Goal: Transaction & Acquisition: Obtain resource

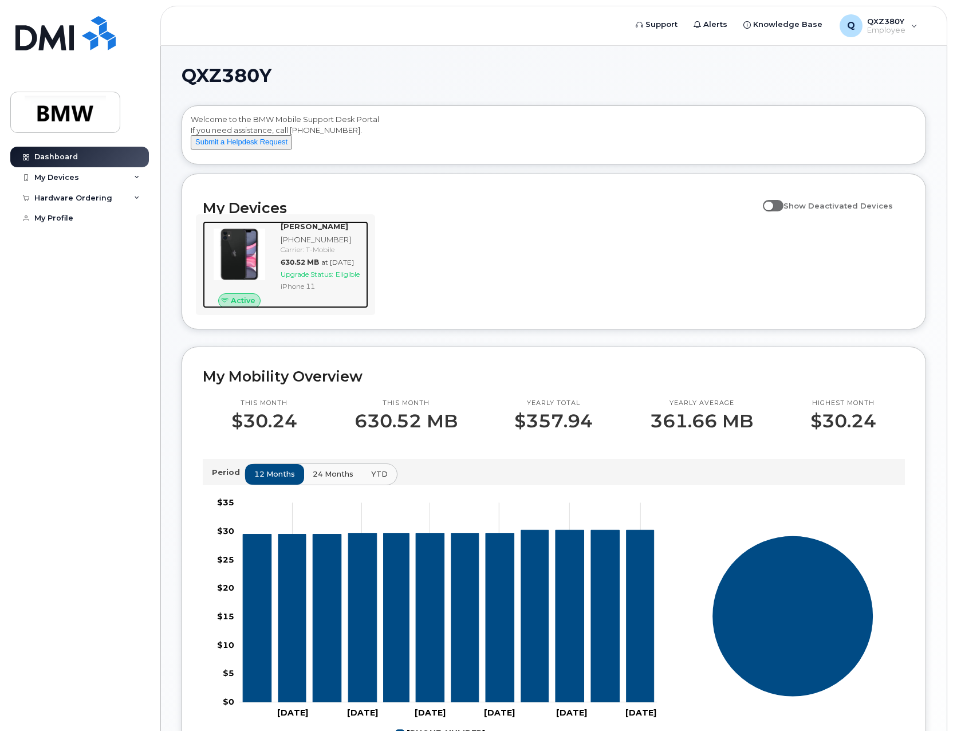
click at [293, 278] on span "Upgrade Status:" at bounding box center [307, 274] width 53 height 9
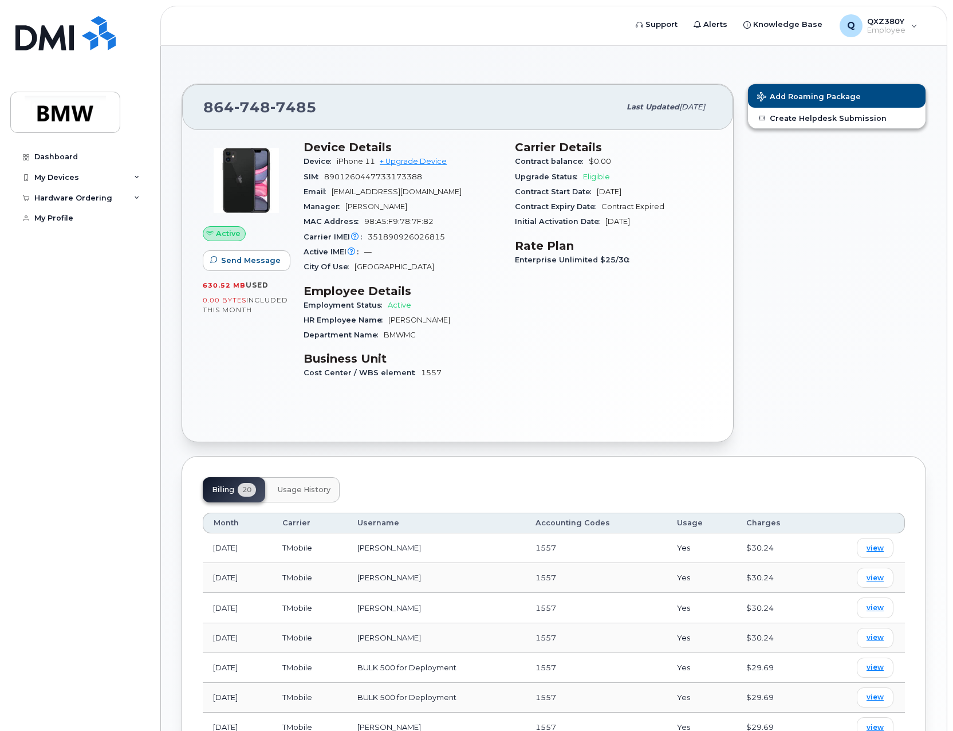
click at [595, 180] on span "Eligible" at bounding box center [596, 176] width 27 height 9
click at [135, 202] on div "Hardware Ordering" at bounding box center [79, 198] width 139 height 21
click at [70, 214] on div "New Order" at bounding box center [62, 219] width 44 height 10
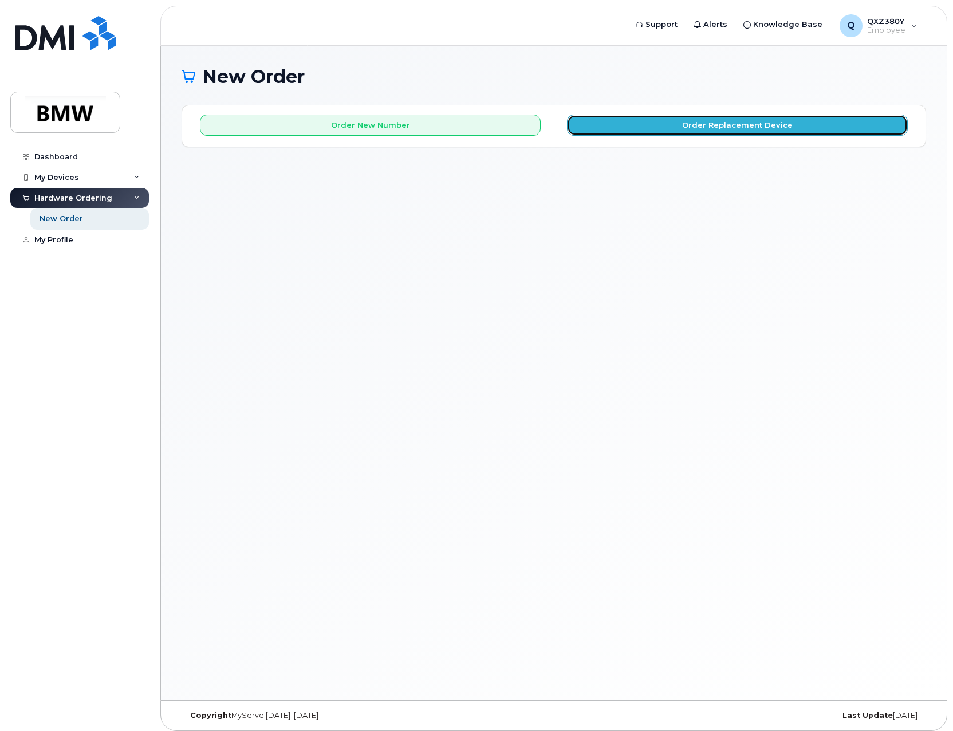
click at [627, 129] on button "Order Replacement Device" at bounding box center [737, 125] width 341 height 21
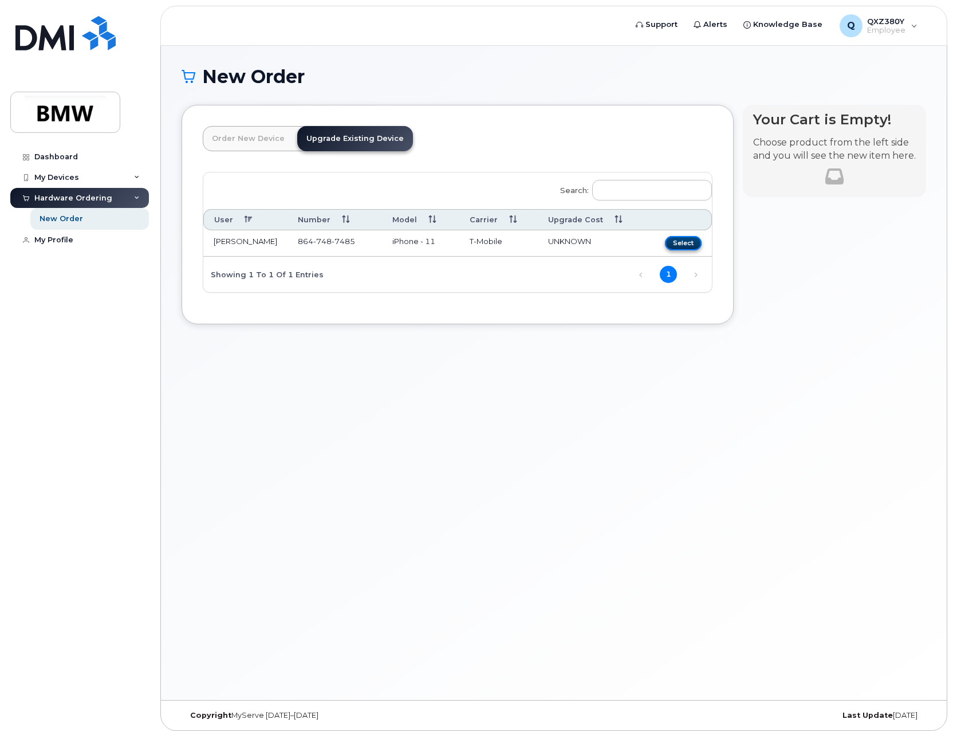
click at [679, 237] on button "Select" at bounding box center [683, 243] width 37 height 14
